Goal: Information Seeking & Learning: Learn about a topic

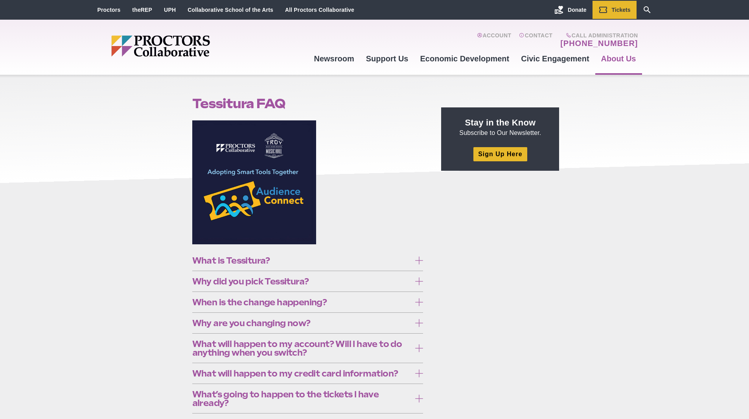
click at [251, 260] on span "What is Tessitura?" at bounding box center [301, 260] width 219 height 9
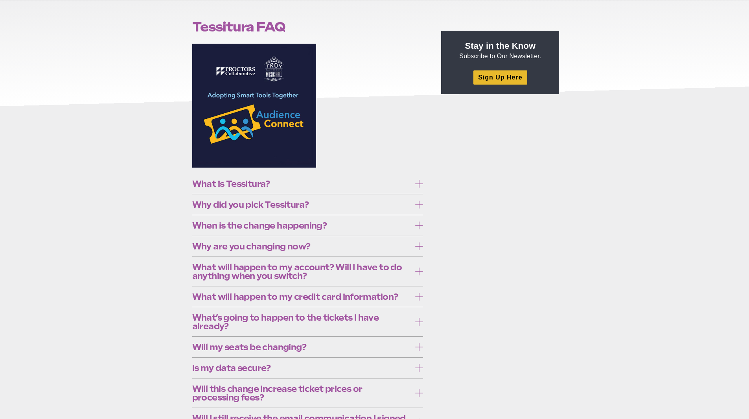
scroll to position [79, 0]
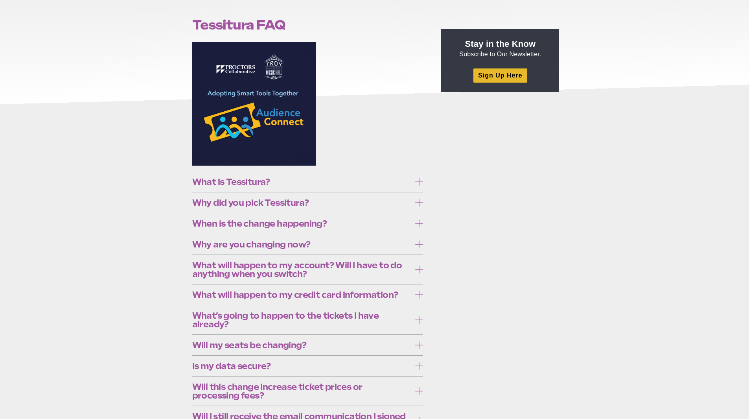
click at [283, 207] on span "Why did you pick Tessitura?" at bounding box center [301, 202] width 219 height 9
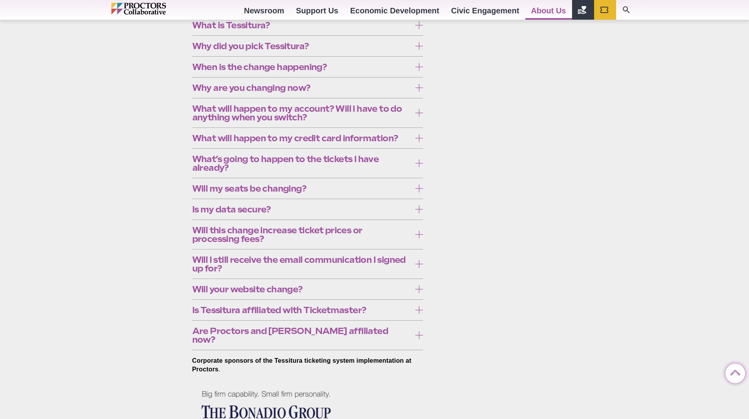
scroll to position [236, 0]
click at [300, 70] on span "When is the change happening?" at bounding box center [301, 66] width 219 height 9
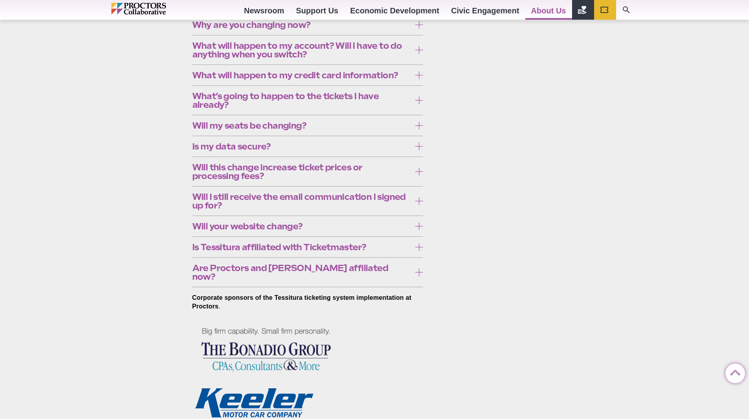
scroll to position [432, 0]
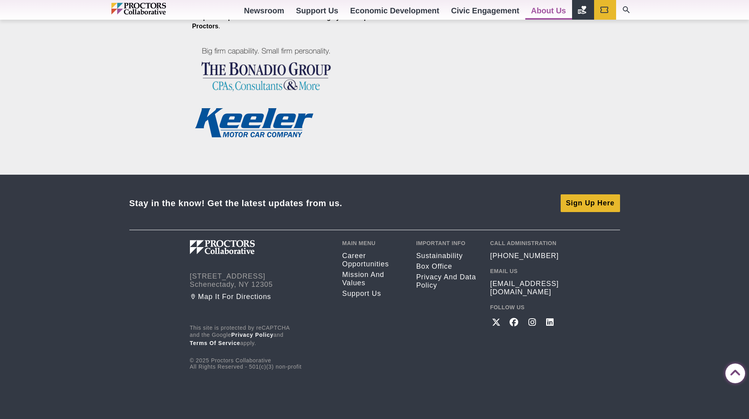
scroll to position [590, 0]
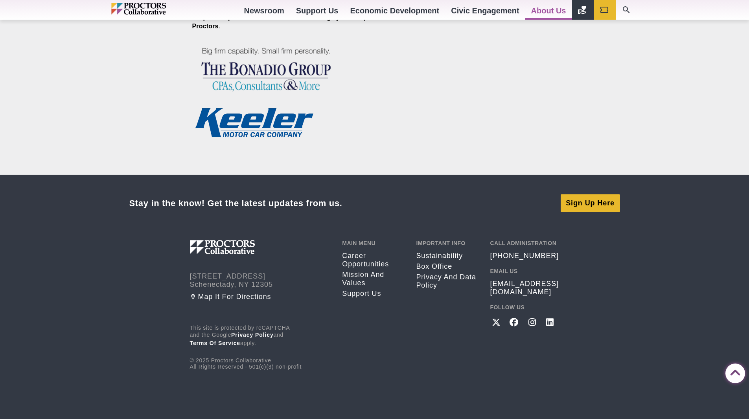
drag, startPoint x: 239, startPoint y: 278, endPoint x: 202, endPoint y: 278, distance: 37.0
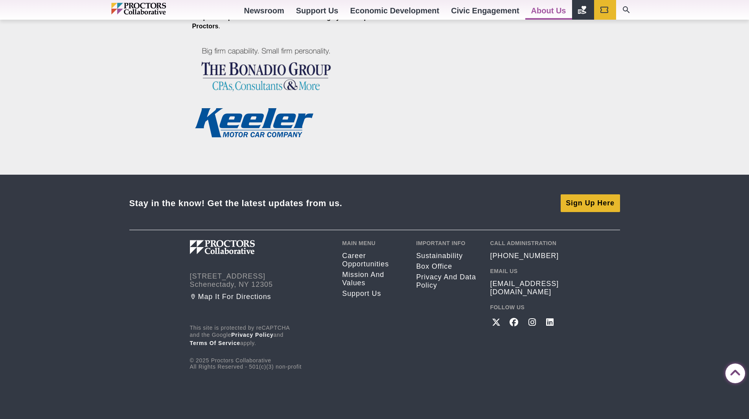
copy span "Tessitura"
